Goal: Entertainment & Leisure: Consume media (video, audio)

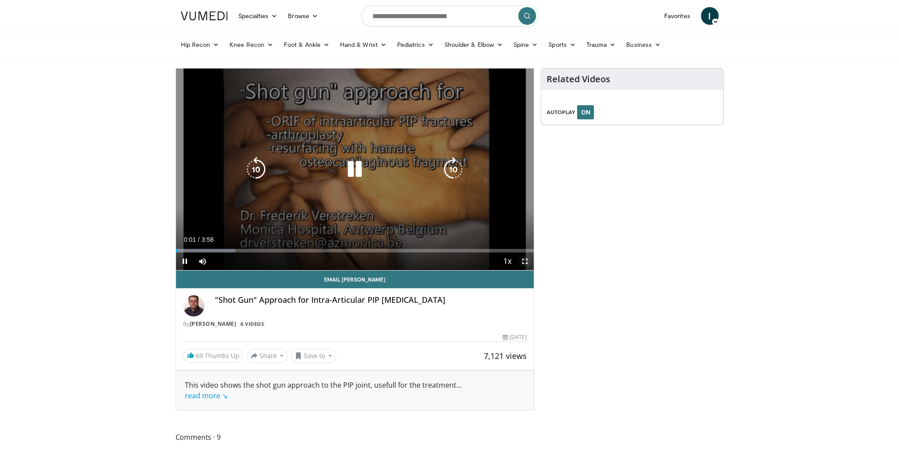
click at [525, 261] on span "Video Player" at bounding box center [525, 261] width 18 height 18
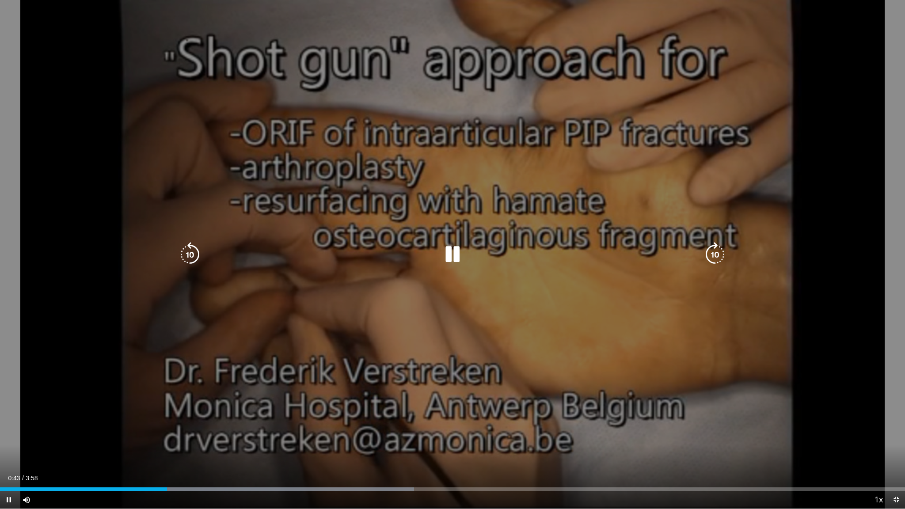
click at [814, 173] on div "10 seconds Tap to unmute" at bounding box center [452, 254] width 905 height 509
click at [812, 173] on div "10 seconds Tap to unmute" at bounding box center [452, 254] width 905 height 509
click at [468, 186] on div "10 seconds Tap to unmute" at bounding box center [452, 254] width 905 height 509
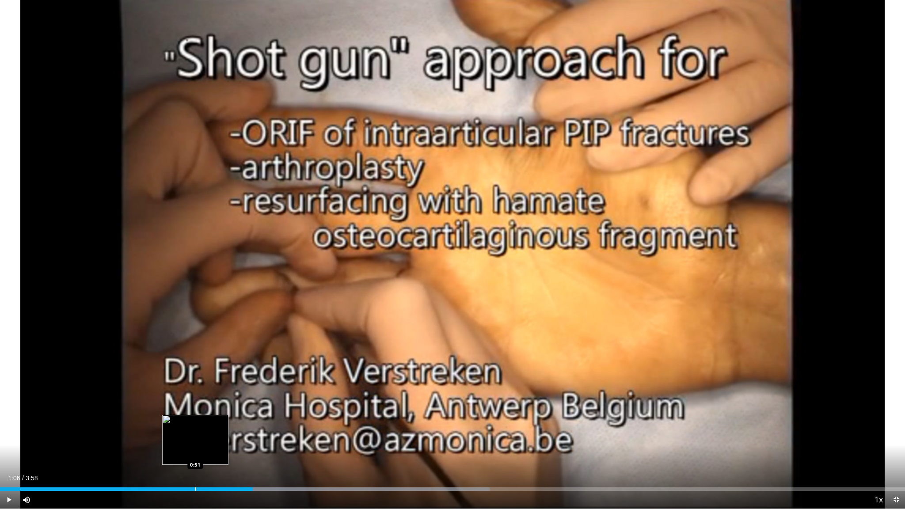
click at [195, 450] on div "Loaded : 54.09% 1:06 0:51" at bounding box center [452, 487] width 905 height 8
click at [169, 450] on div "Loaded : 54.09% 0:51 0:44" at bounding box center [452, 487] width 905 height 8
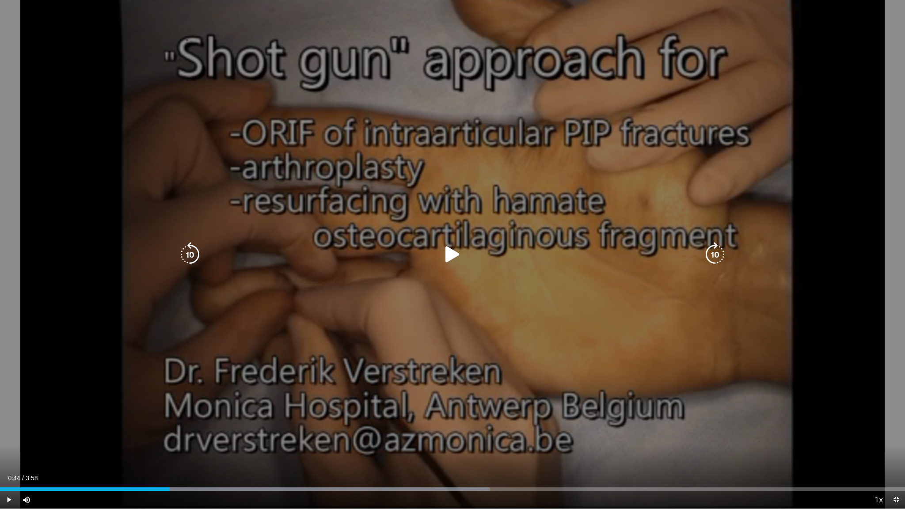
click at [318, 309] on div "10 seconds Tap to unmute" at bounding box center [452, 254] width 905 height 509
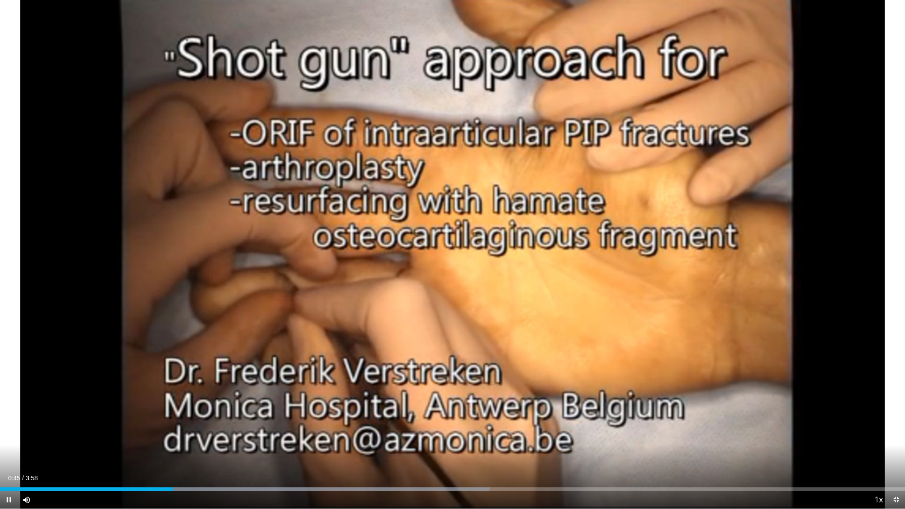
click at [103, 450] on div "Current Time 0:45 / Duration 3:58 Pause Skip Backward Skip Forward Mute Loaded …" at bounding box center [452, 500] width 905 height 18
click at [89, 450] on div "Progress Bar" at bounding box center [89, 490] width 1 height 4
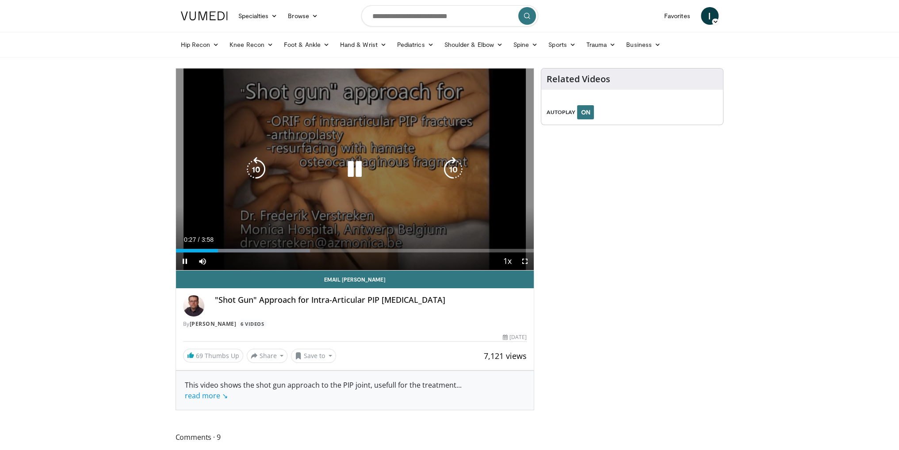
click at [354, 163] on icon "Video Player" at bounding box center [354, 169] width 25 height 25
